Goal: Task Accomplishment & Management: Use online tool/utility

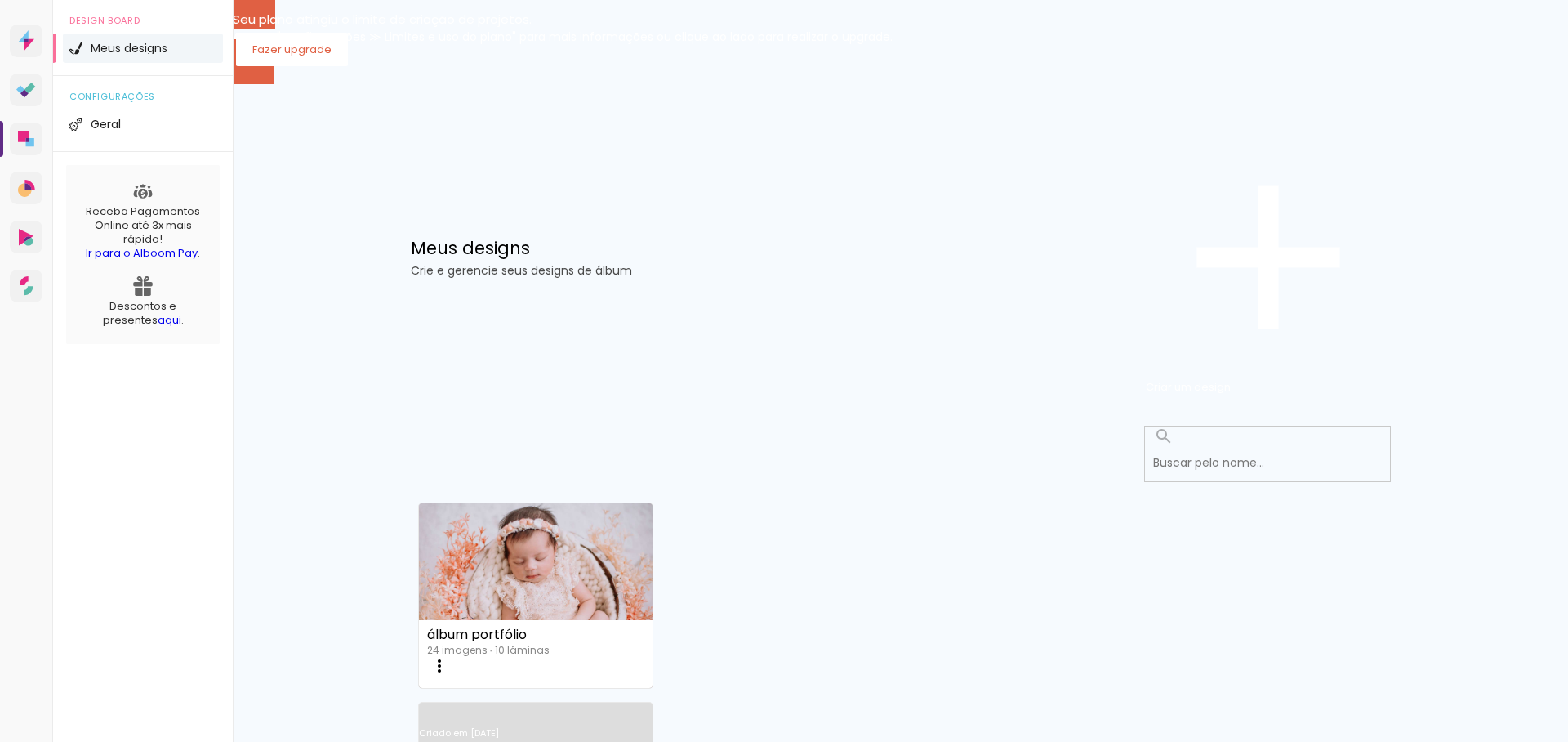
click at [653, 708] on link "Criado em [DATE]" at bounding box center [536, 754] width 234 height 92
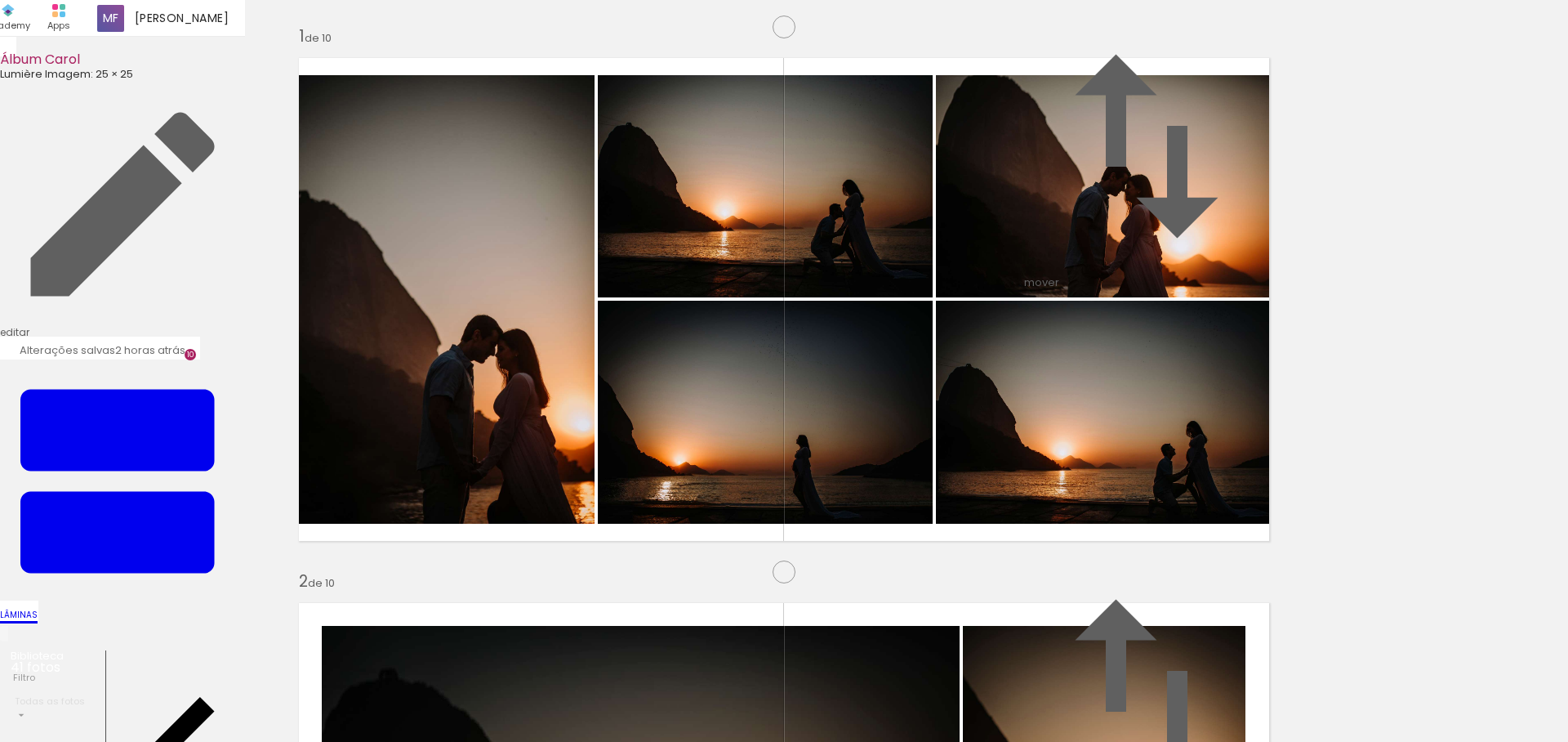
scroll to position [2312, 0]
